Goal: Information Seeking & Learning: Find specific fact

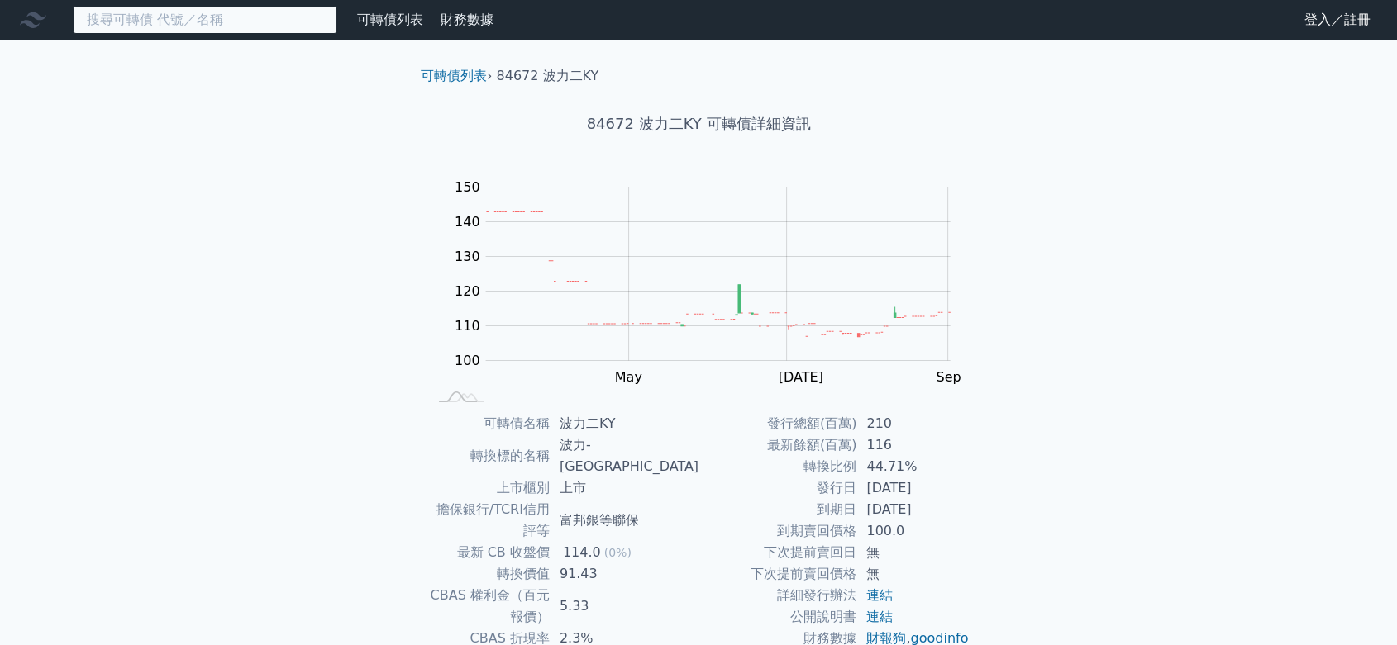
click at [158, 25] on input at bounding box center [205, 20] width 264 height 28
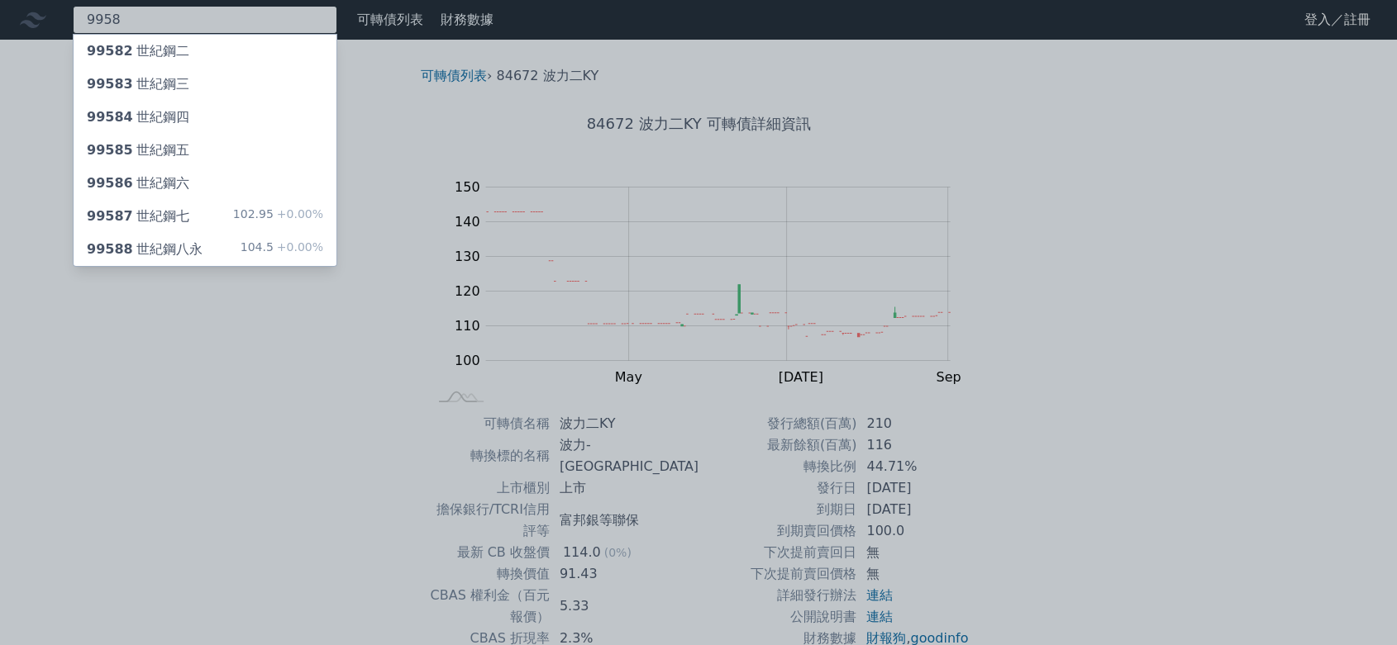
type input "9958"
click at [237, 217] on div "99587 世紀鋼七 102.95 +0.00%" at bounding box center [205, 216] width 263 height 33
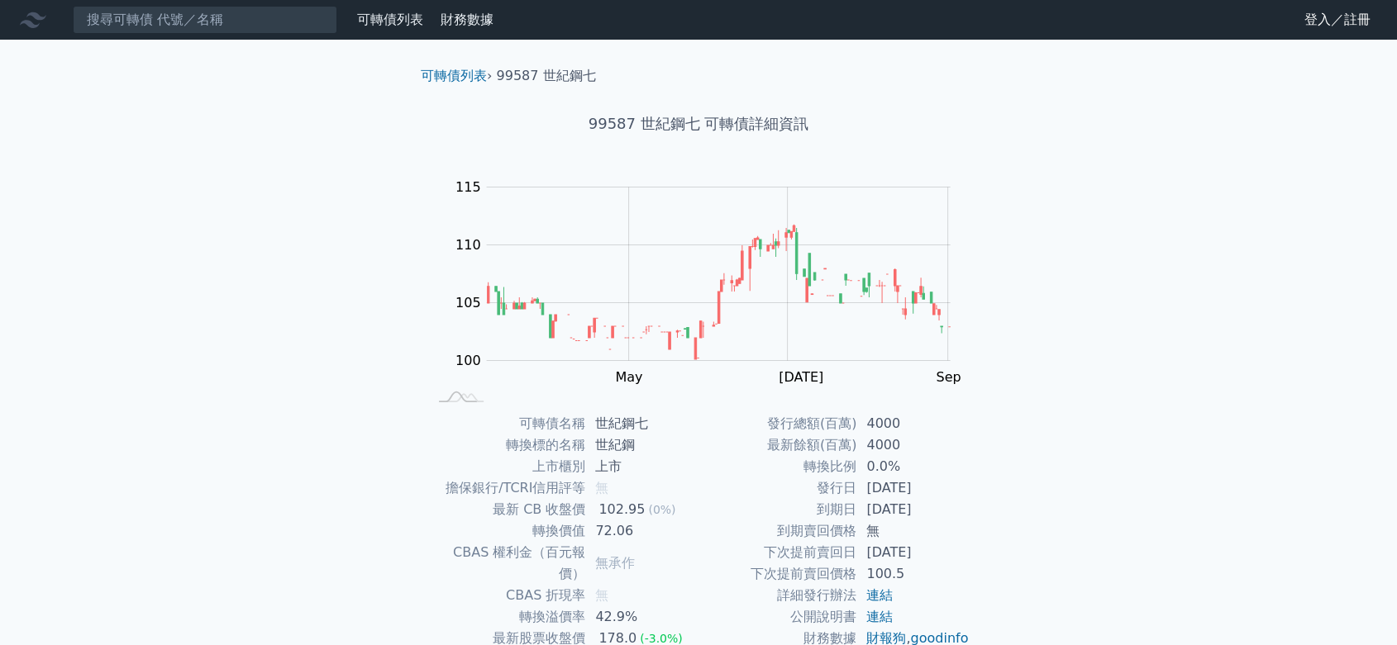
click at [251, 372] on div "可轉債列表 財務數據 可轉債列表 財務數據 登入／註冊 登入／註冊 可轉債列表 › 99587 世紀鋼七 99587 世紀鋼七 可轉債詳細資訊 Zoom Ou…" at bounding box center [698, 393] width 1397 height 787
click at [45, 356] on div "可轉債列表 財務數據 可轉債列表 財務數據 登入／註冊 登入／註冊 可轉債列表 › 99587 世紀鋼七 99587 世紀鋼七 可轉債詳細資訊 Zoom Ou…" at bounding box center [698, 393] width 1397 height 787
drag, startPoint x: 301, startPoint y: 202, endPoint x: 260, endPoint y: 69, distance: 138.3
click at [301, 201] on div "可轉債列表 財務數據 可轉債列表 財務數據 登入／註冊 登入／註冊 可轉債列表 › 99587 世紀鋼七 99587 世紀鋼七 可轉債詳細資訊 Zoom Ou…" at bounding box center [698, 393] width 1397 height 787
click at [224, 13] on input at bounding box center [205, 20] width 264 height 28
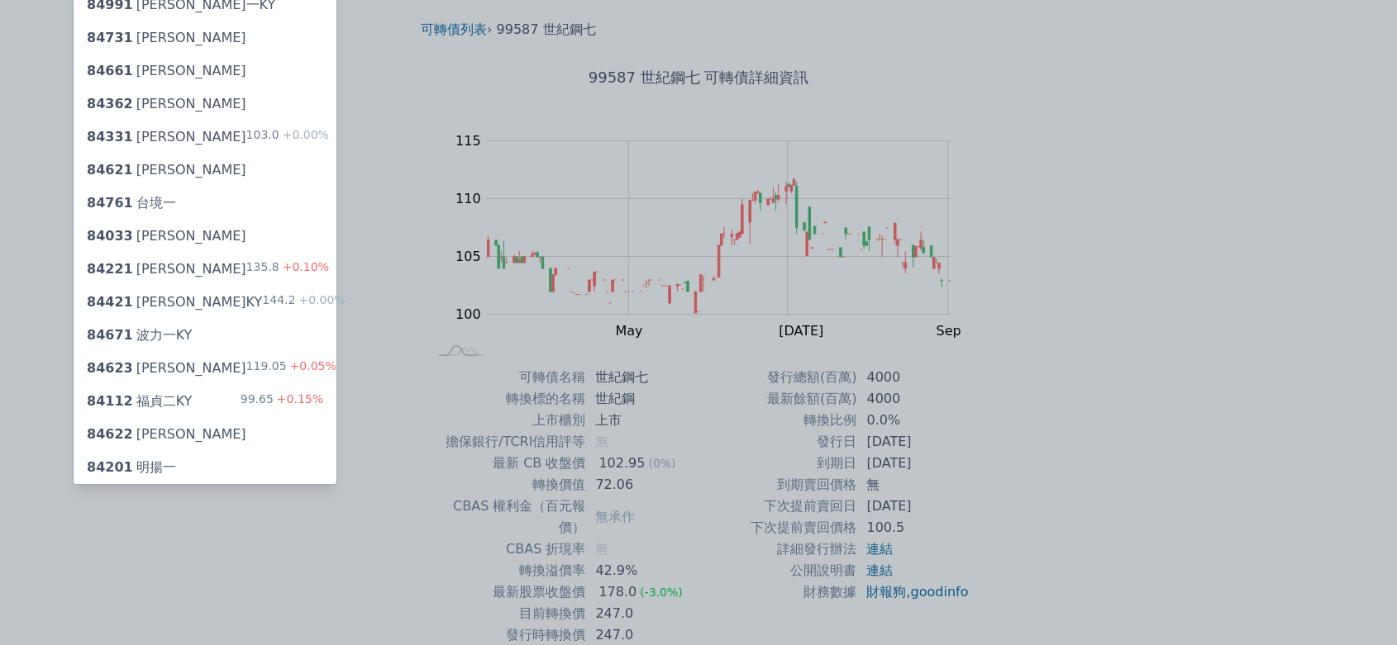
scroll to position [119, 0]
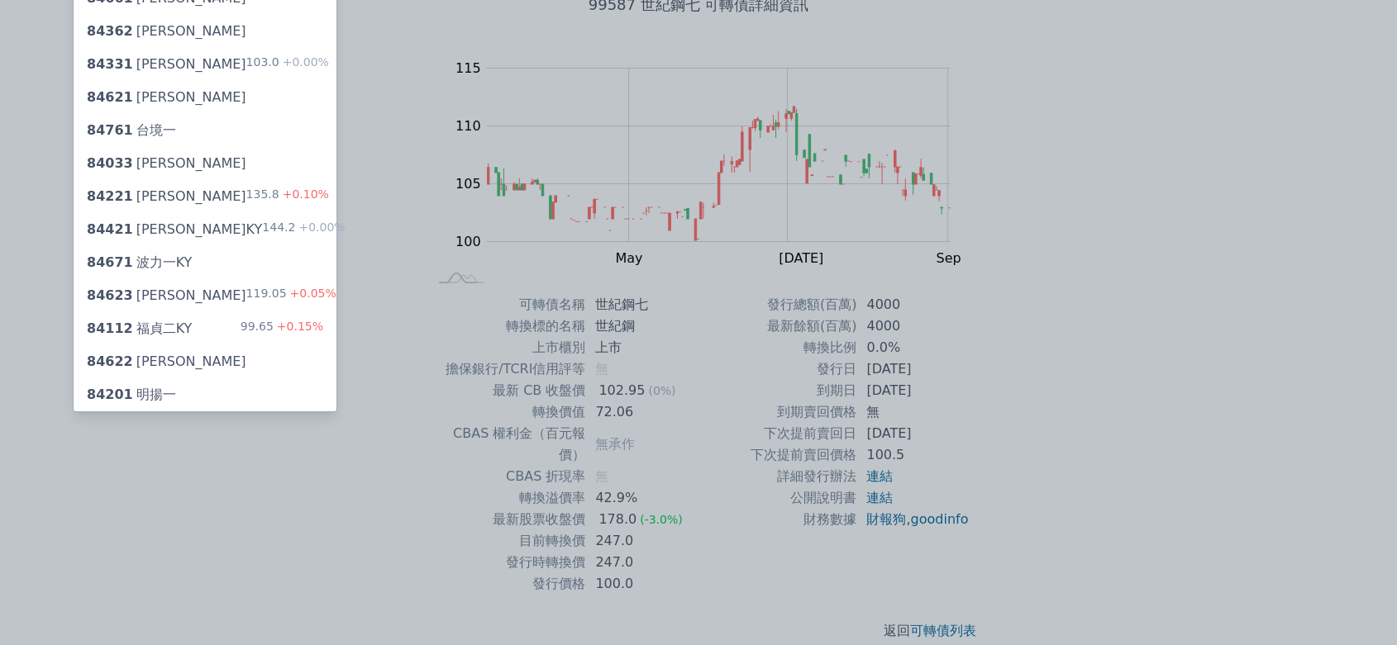
type input "8467"
click at [254, 263] on div "84671 波力一KY" at bounding box center [205, 262] width 263 height 33
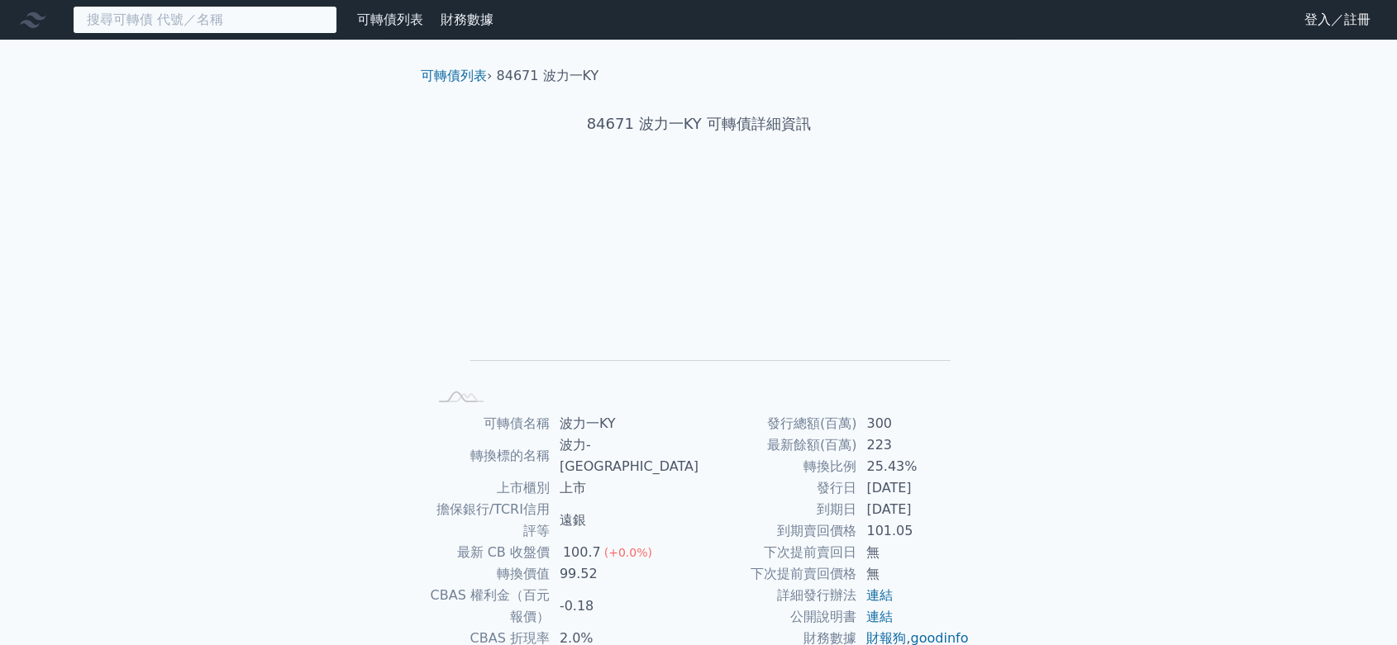
click at [232, 18] on input at bounding box center [205, 20] width 264 height 28
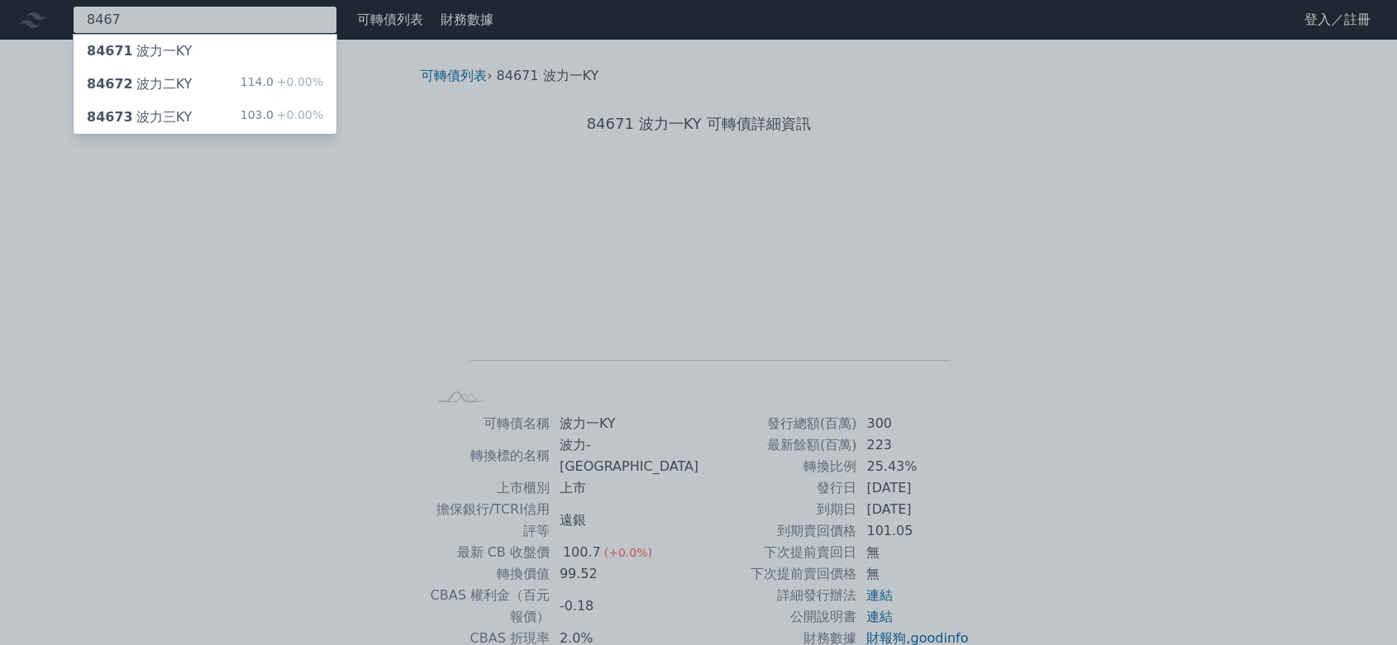
type input "8467"
click at [806, 284] on div at bounding box center [698, 322] width 1397 height 645
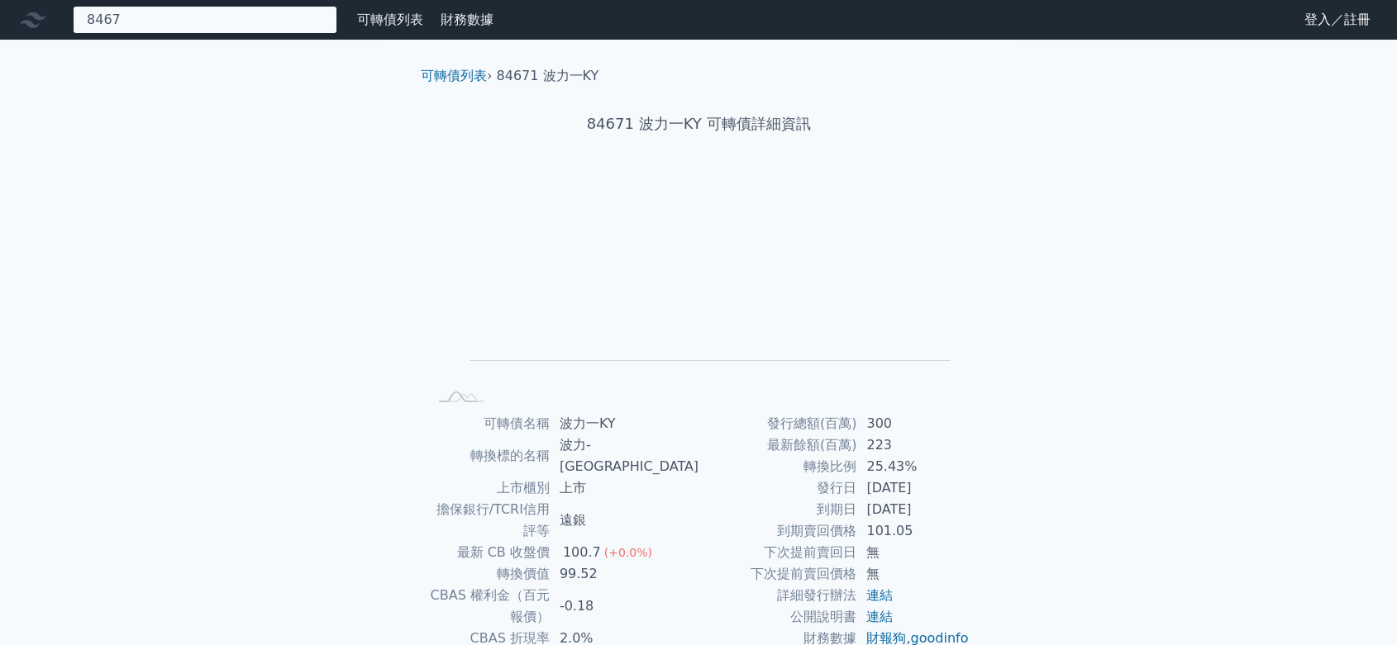
click at [179, 31] on div "8467 84671 波力一KY 84672 波力二KY 114.0 +0.00% 84673 波力三KY 103.0 +0.00%" at bounding box center [205, 20] width 264 height 28
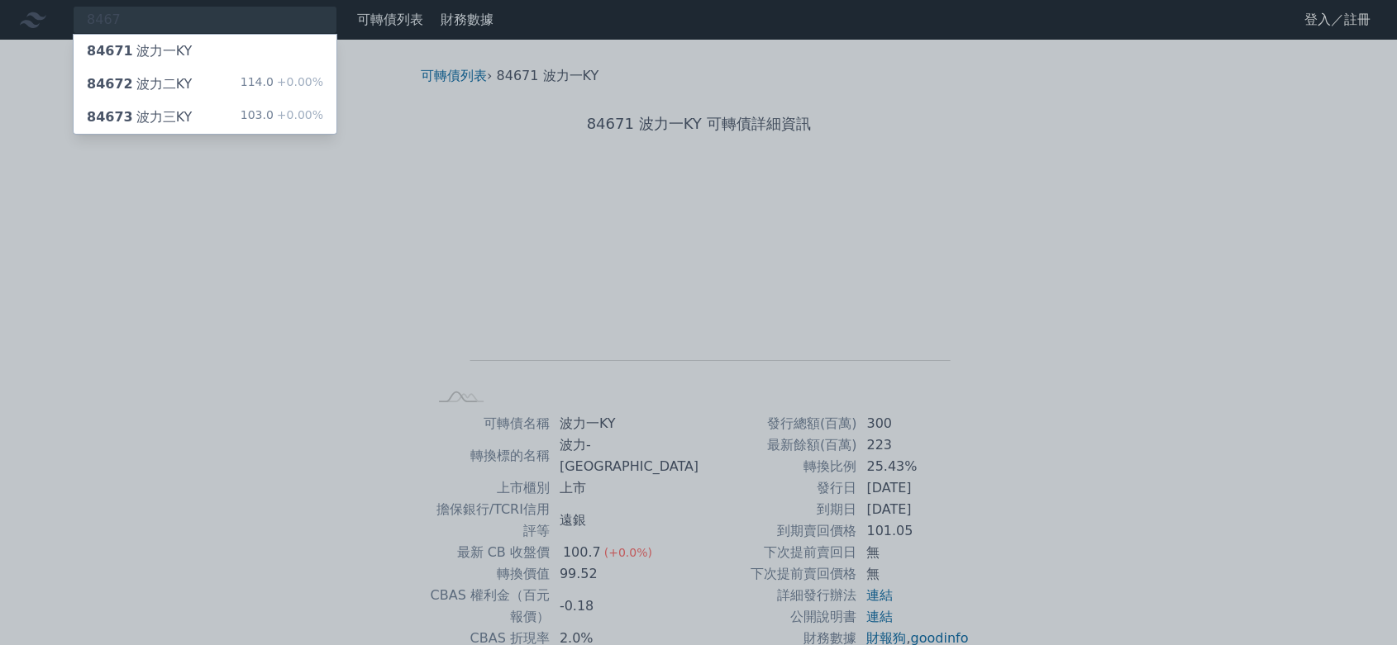
click at [226, 89] on div "84672 波力二KY 114.0 +0.00%" at bounding box center [205, 84] width 263 height 33
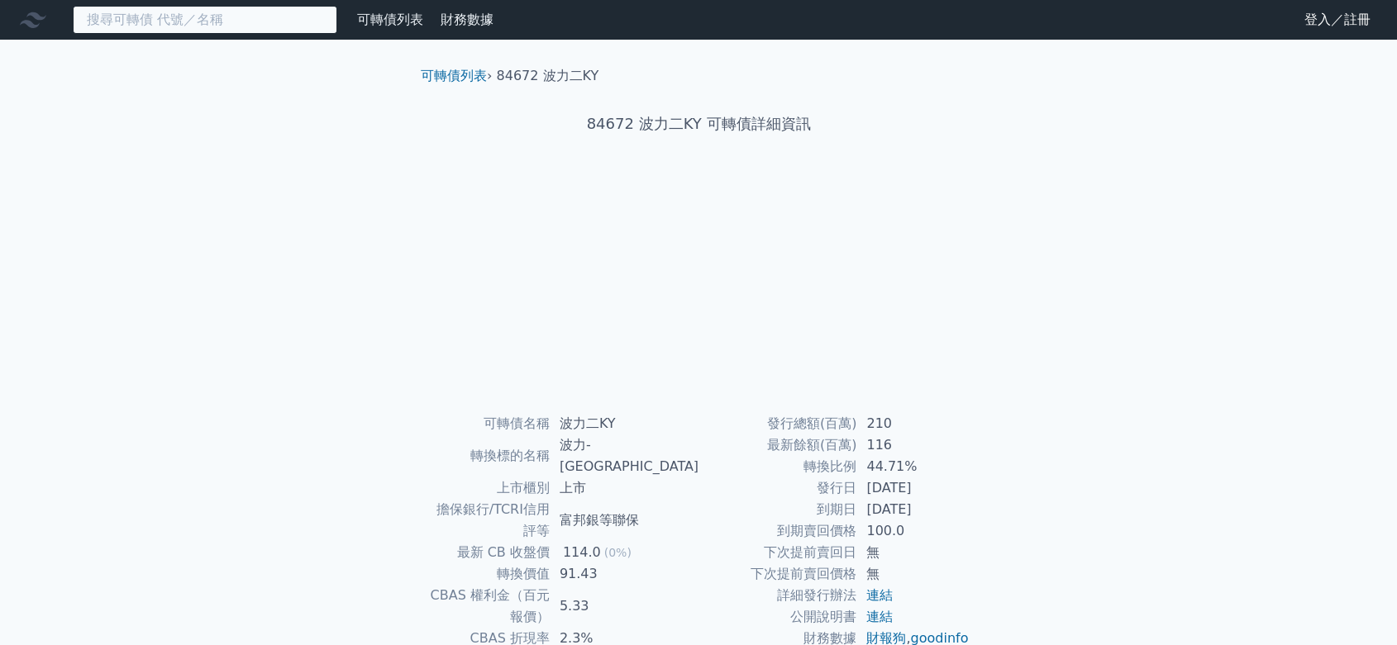
click at [240, 26] on input at bounding box center [205, 20] width 264 height 28
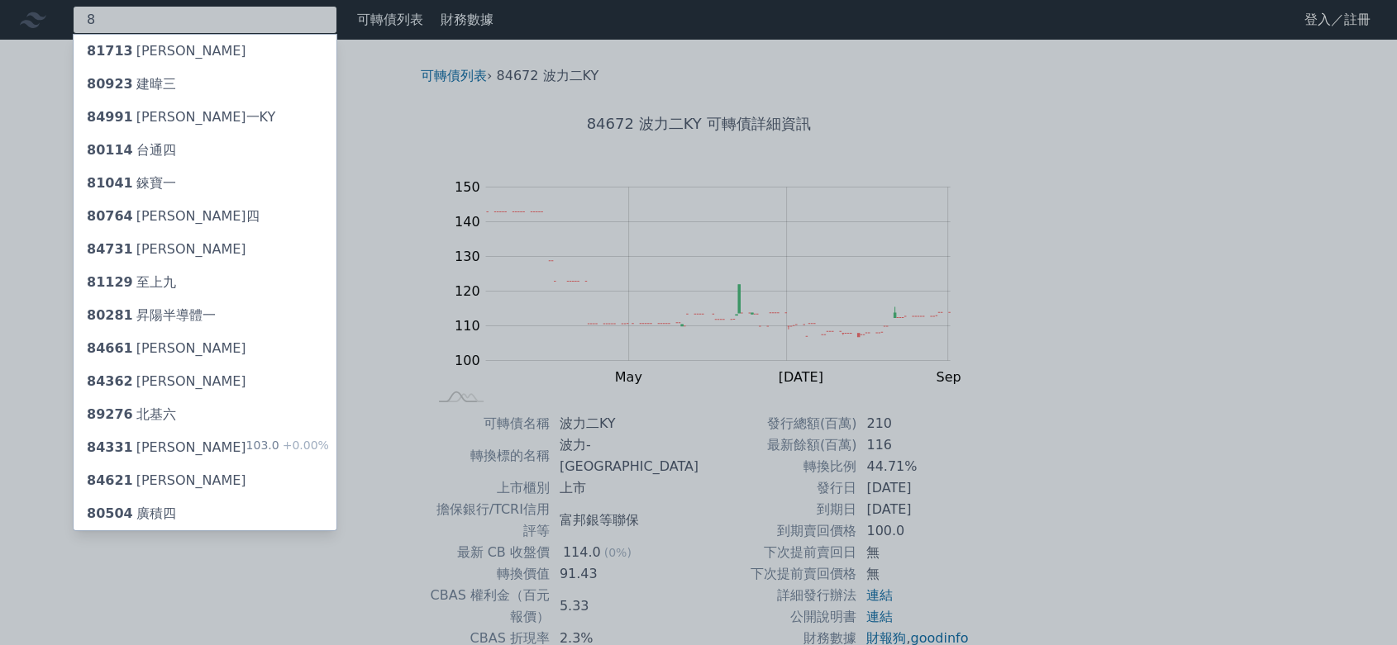
type input "8"
click at [205, 316] on div "80281 昇陽半導體一" at bounding box center [151, 316] width 129 height 20
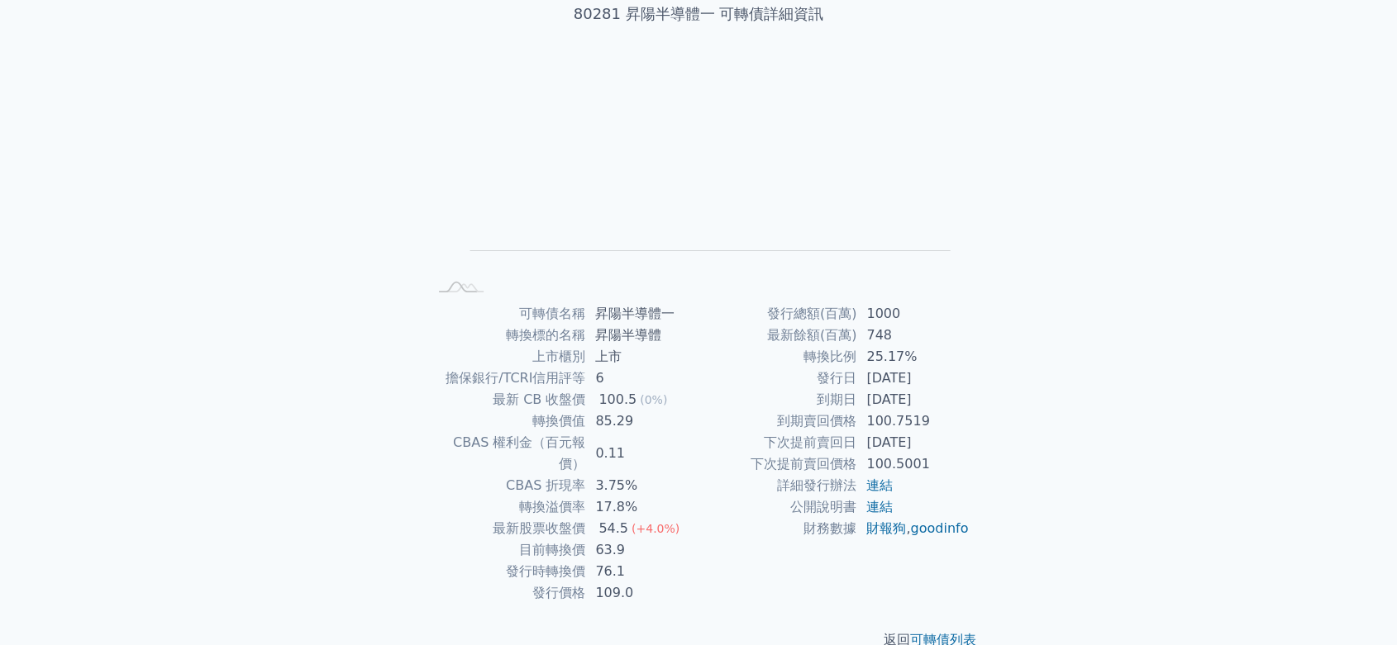
scroll to position [119, 0]
